Goal: Information Seeking & Learning: Learn about a topic

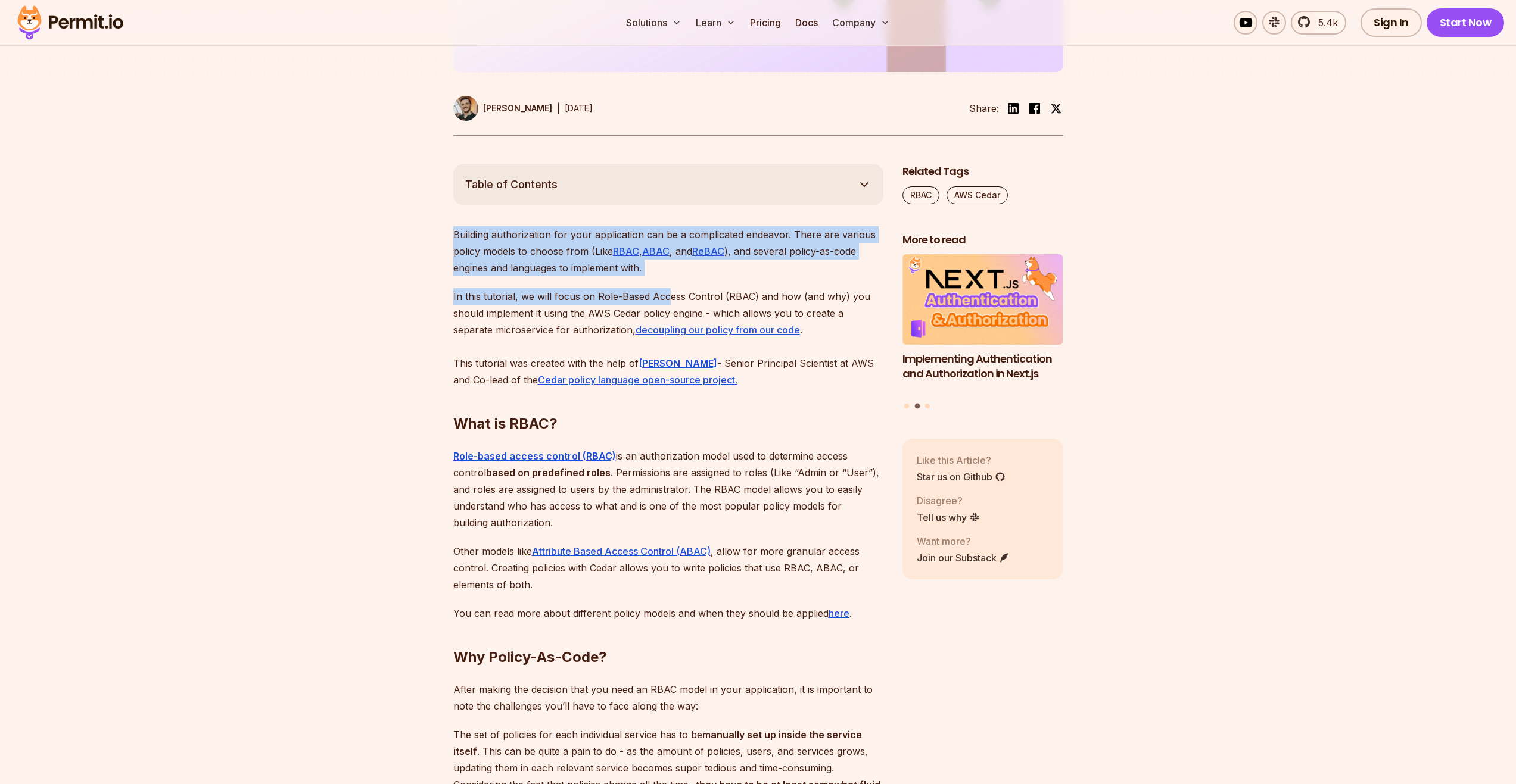
drag, startPoint x: 595, startPoint y: 269, endPoint x: 354, endPoint y: 235, distance: 243.4
drag, startPoint x: 354, startPoint y: 235, endPoint x: 322, endPoint y: 240, distance: 32.4
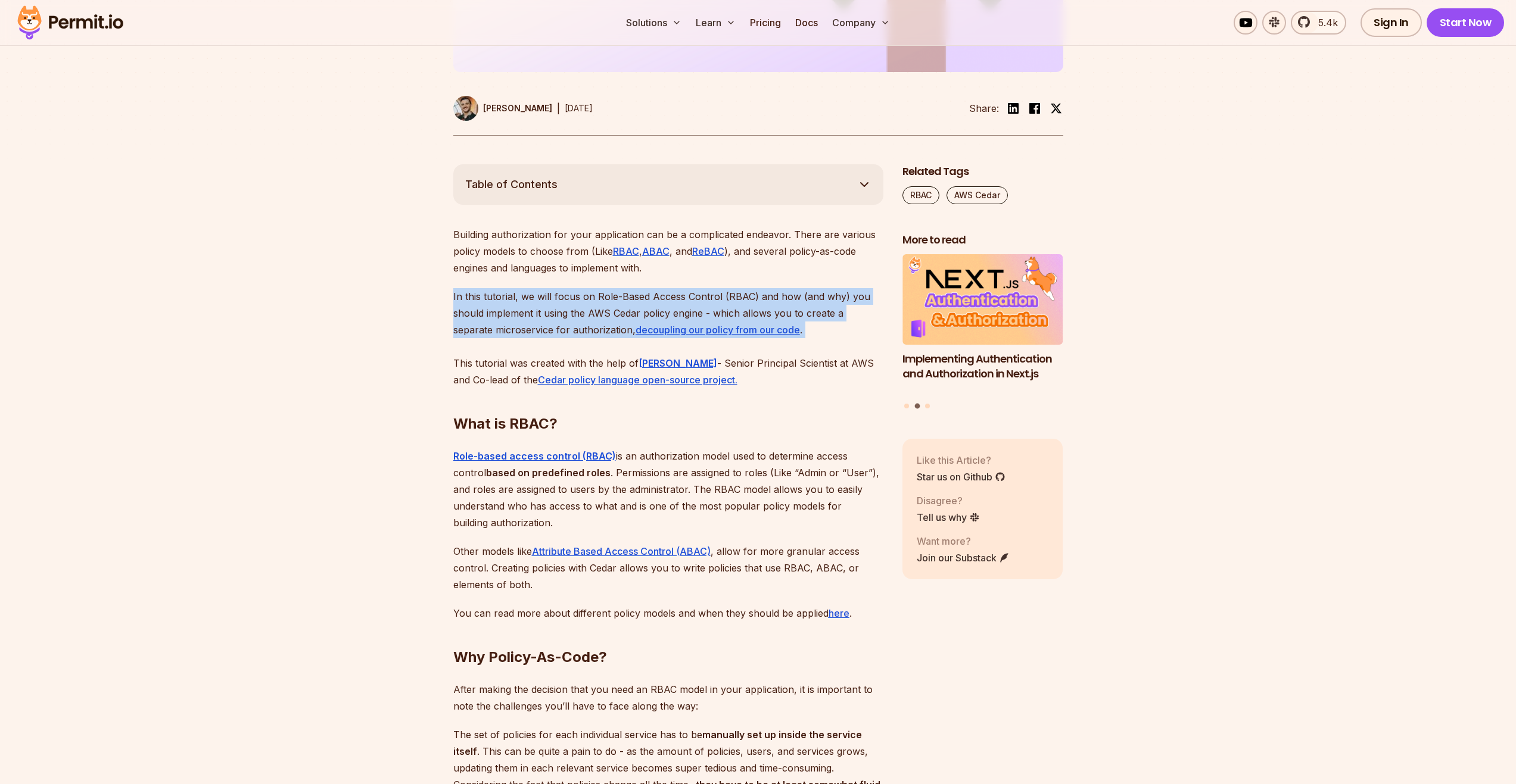
drag, startPoint x: 449, startPoint y: 301, endPoint x: 447, endPoint y: 354, distance: 53.0
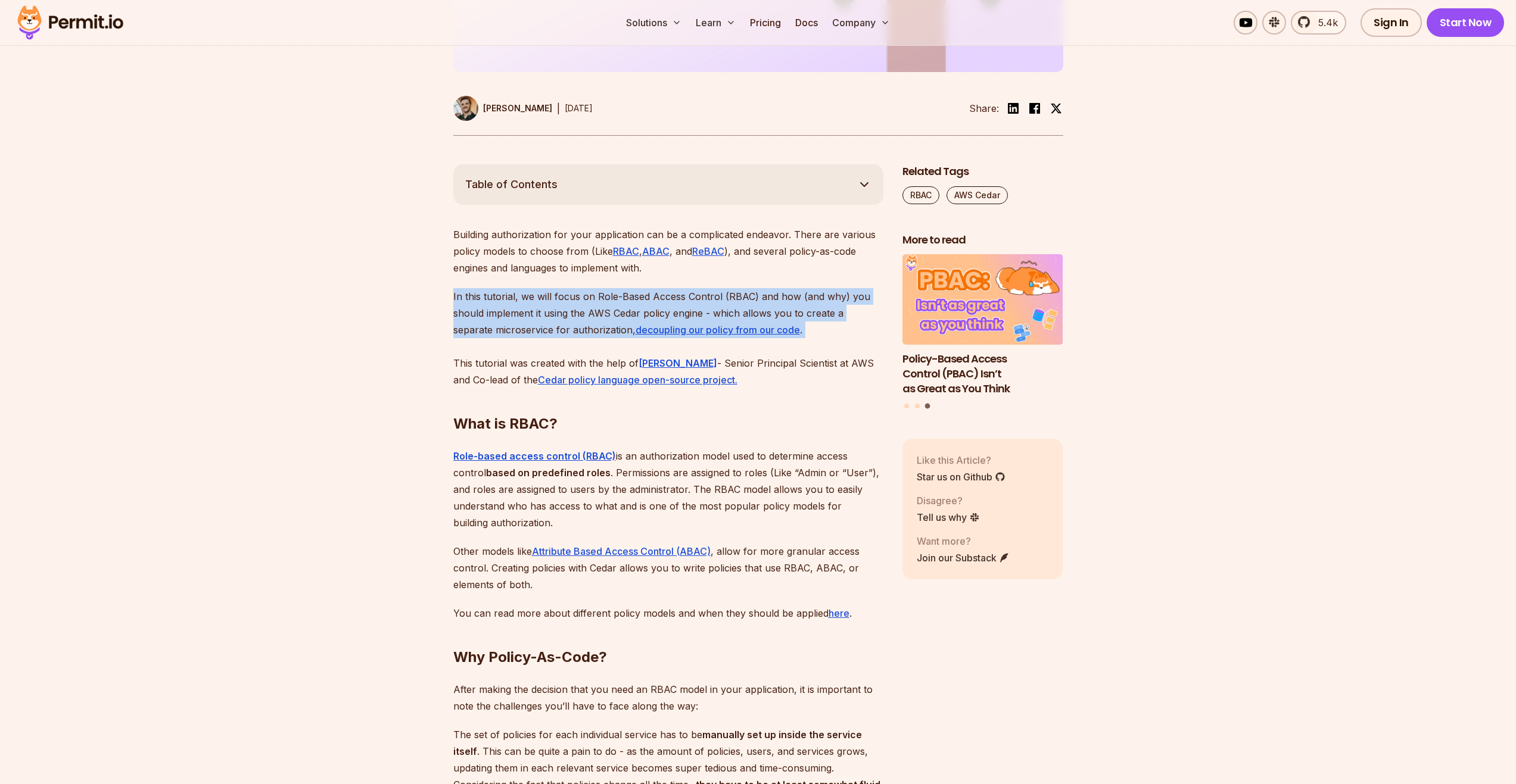
drag, startPoint x: 447, startPoint y: 354, endPoint x: 386, endPoint y: 352, distance: 61.0
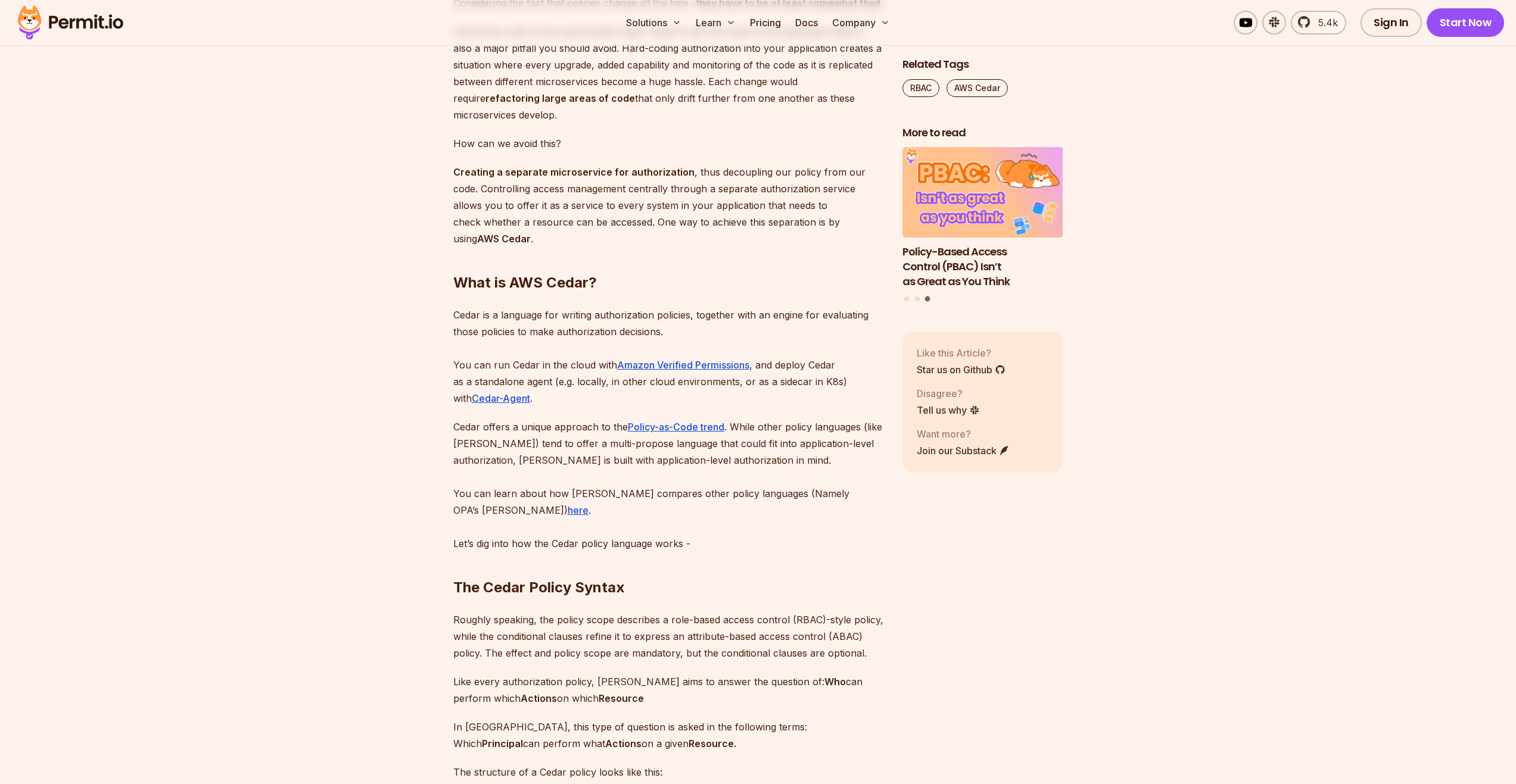
scroll to position [1348, 0]
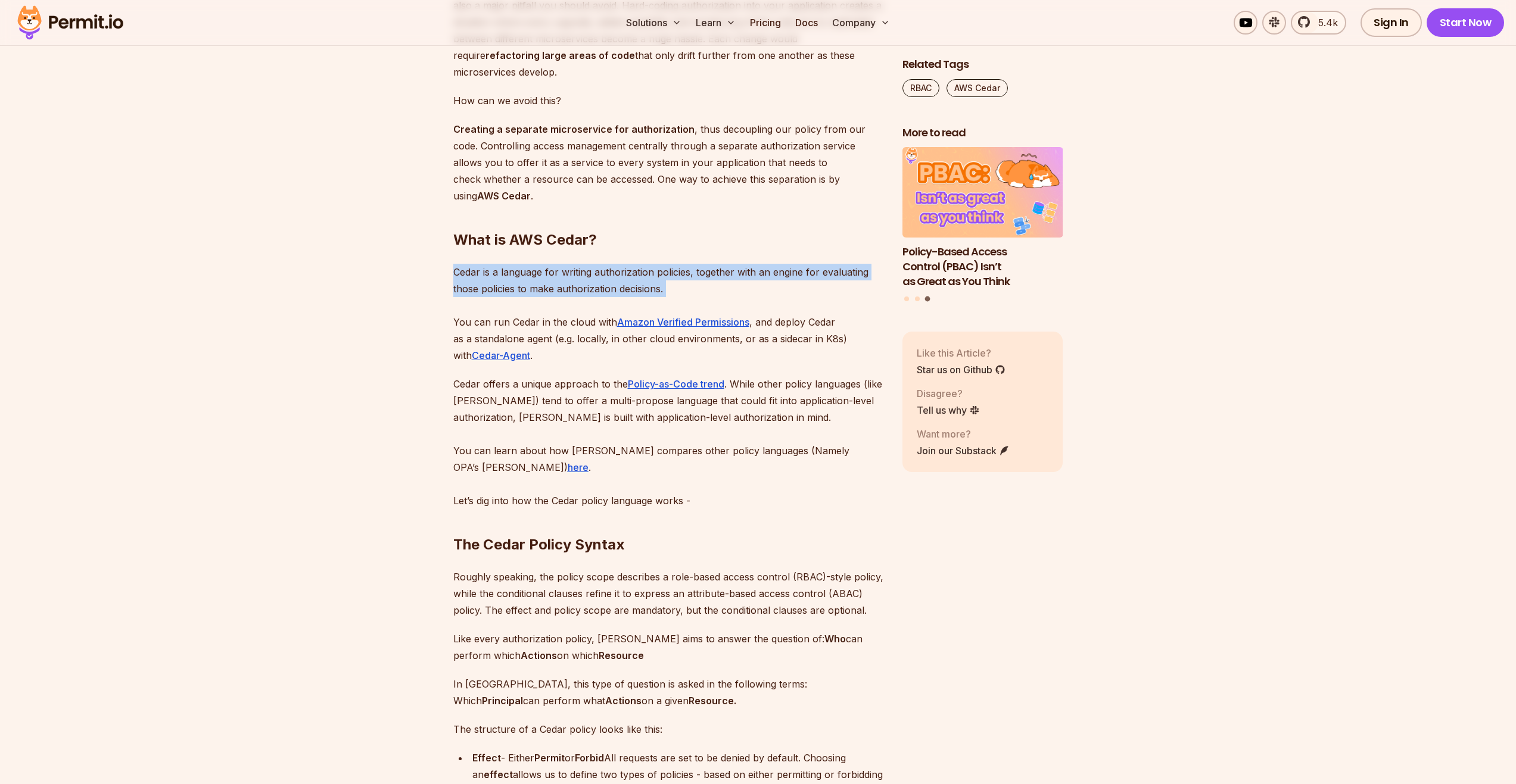
drag, startPoint x: 435, startPoint y: 270, endPoint x: 679, endPoint y: 298, distance: 245.6
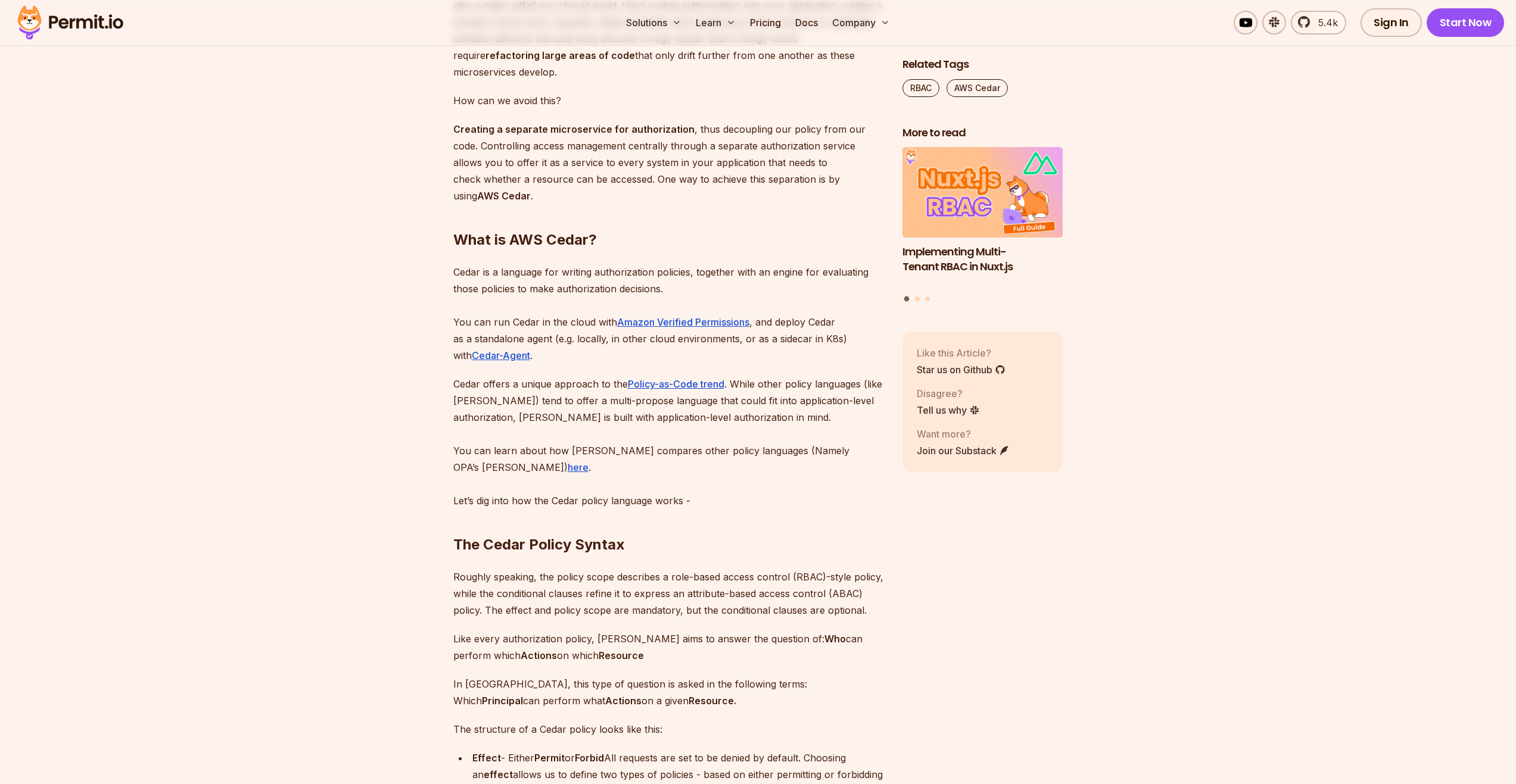
drag, startPoint x: 679, startPoint y: 298, endPoint x: 472, endPoint y: 320, distance: 208.2
click at [472, 320] on p "Cedar is a language for writing authorization policies, together with an engine…" at bounding box center [669, 314] width 431 height 100
click at [482, 355] on link "Cedar-Agent" at bounding box center [501, 355] width 59 height 12
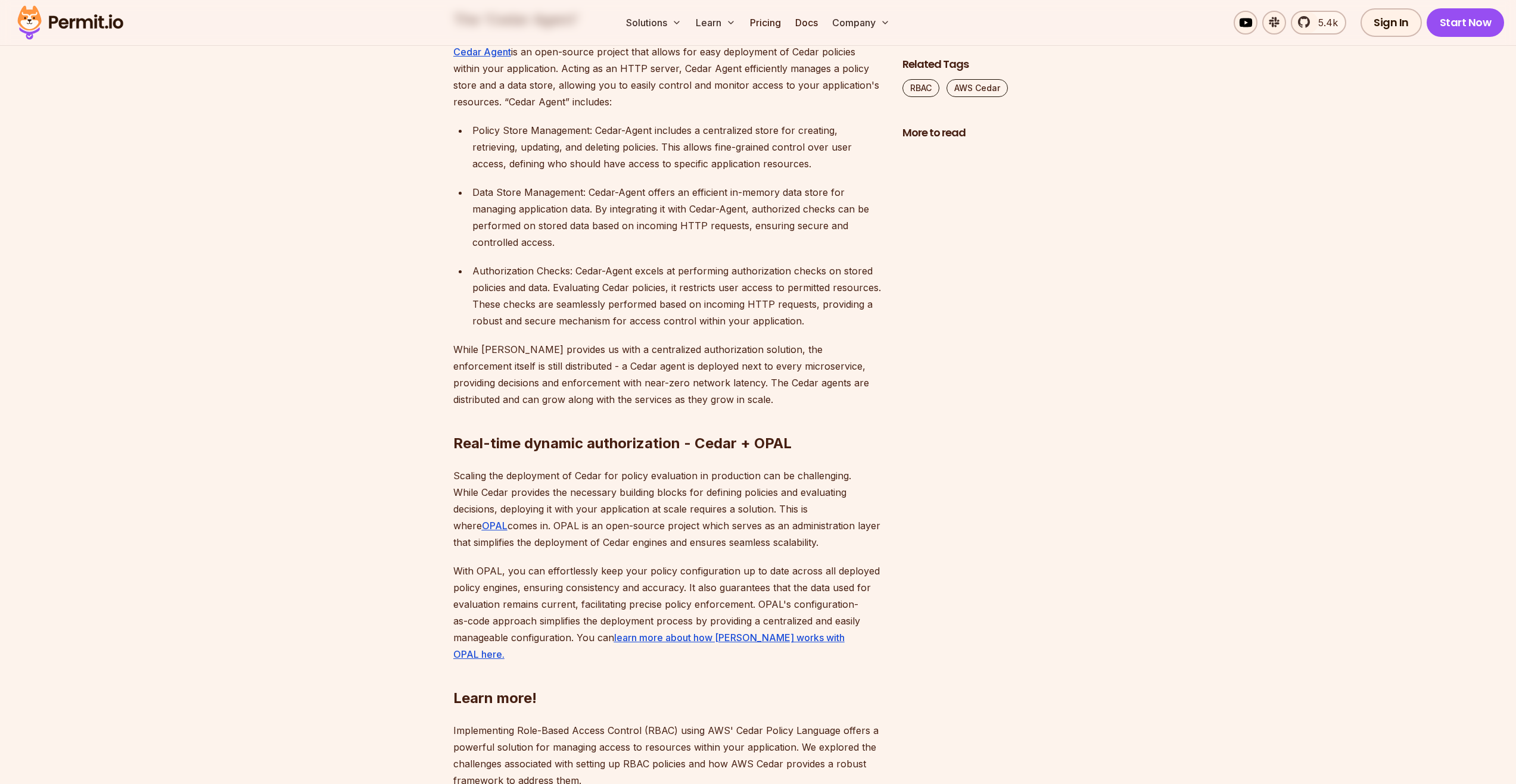
scroll to position [8314, 0]
